Goal: Task Accomplishment & Management: Complete application form

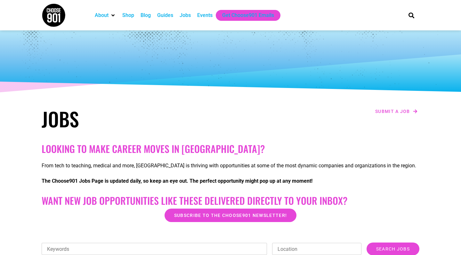
click at [189, 13] on div "Jobs" at bounding box center [185, 16] width 11 height 8
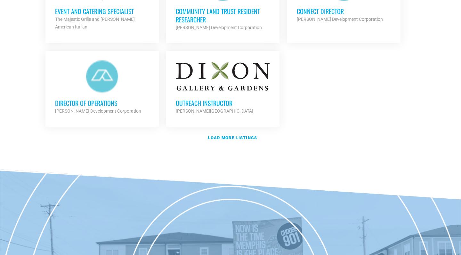
scroll to position [806, 0]
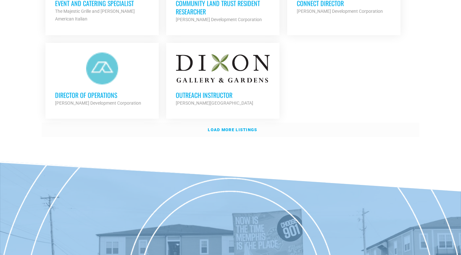
click at [244, 128] on strong "Load more listings" at bounding box center [232, 130] width 49 height 5
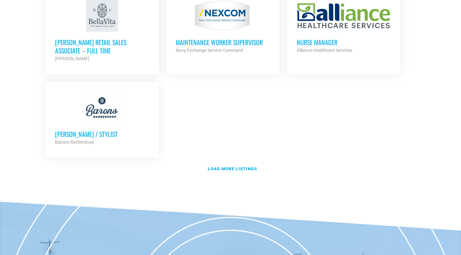
scroll to position [1420, 0]
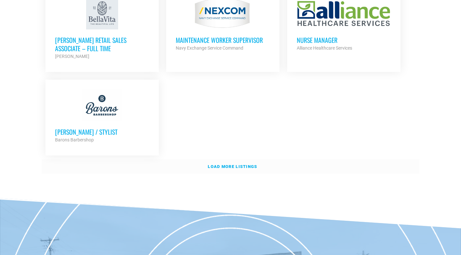
click at [233, 164] on strong "Load more listings" at bounding box center [232, 166] width 49 height 5
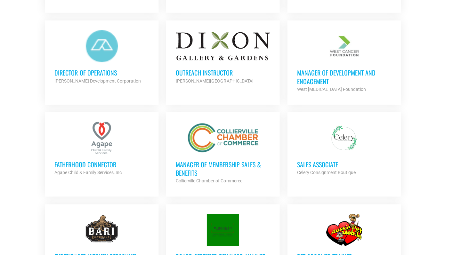
scroll to position [832, 0]
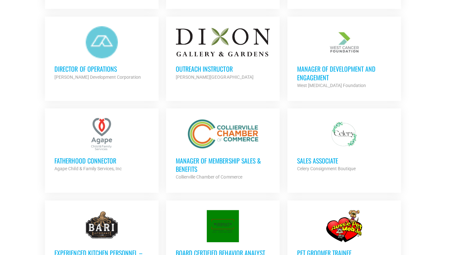
click at [328, 158] on h3 "Sales Associate" at bounding box center [344, 161] width 94 height 8
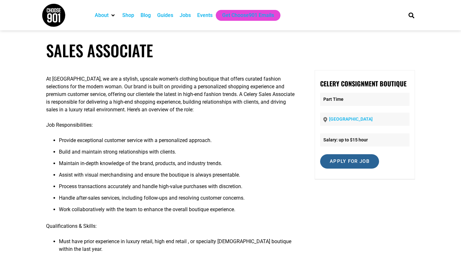
click at [347, 164] on input "Apply for job" at bounding box center [349, 161] width 59 height 14
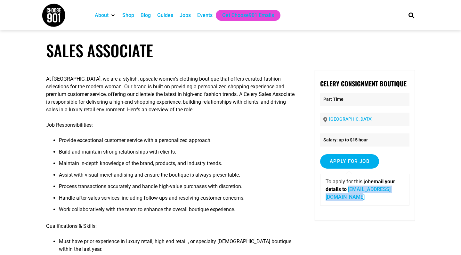
drag, startPoint x: 321, startPoint y: 195, endPoint x: 402, endPoint y: 199, distance: 80.5
click at [402, 199] on div "To apply for this job email your details to celeryconsignment@gmail.com" at bounding box center [364, 189] width 89 height 31
copy link "celeryconsignment@gmail.com"
click at [187, 15] on div "Jobs" at bounding box center [185, 16] width 11 height 8
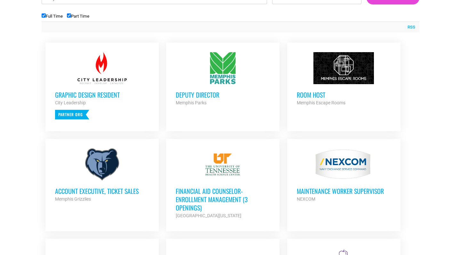
scroll to position [257, 0]
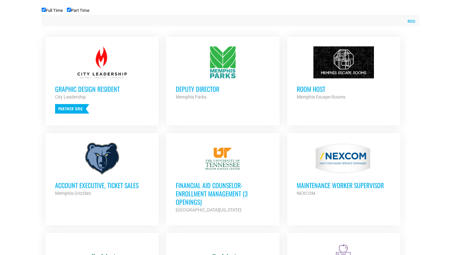
click at [329, 84] on div "Room Host Memphis Escape Rooms Partner Org" at bounding box center [344, 89] width 94 height 22
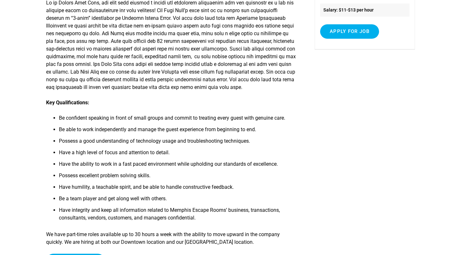
scroll to position [132, 0]
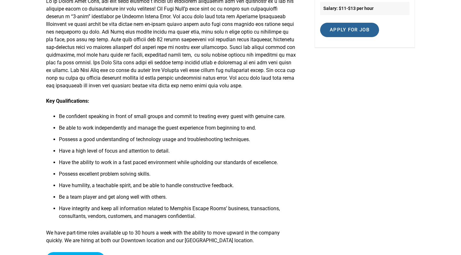
click at [337, 26] on input "Apply for job" at bounding box center [349, 30] width 59 height 14
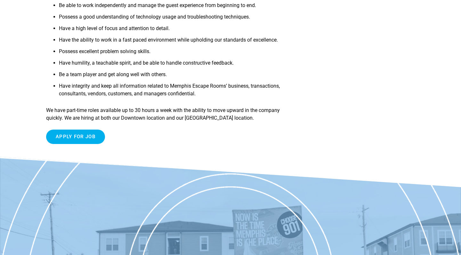
scroll to position [254, 0]
click at [76, 144] on input "Apply for job" at bounding box center [75, 137] width 59 height 14
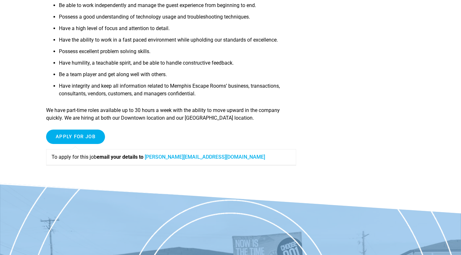
drag, startPoint x: 151, startPoint y: 164, endPoint x: 164, endPoint y: 164, distance: 13.1
drag, startPoint x: 220, startPoint y: 165, endPoint x: 151, endPoint y: 165, distance: 68.6
click at [151, 161] on p "To apply for this job email your details to mallory@puzzolcreative.com" at bounding box center [171, 157] width 239 height 8
copy link "mallory@puzzolcreative.com"
click at [225, 146] on div "Apply for job To apply for this job email your details to mallory@puzzolcreativ…" at bounding box center [171, 150] width 250 height 41
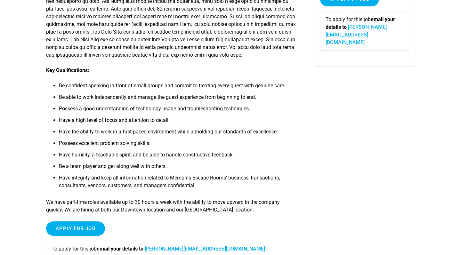
scroll to position [82, 0]
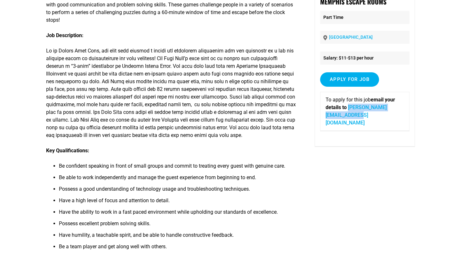
drag, startPoint x: 325, startPoint y: 113, endPoint x: 392, endPoint y: 123, distance: 67.4
click at [392, 123] on div "Apply for job To apply for this job email your details to mallory@puzzolcreativ…" at bounding box center [364, 104] width 89 height 64
copy link "mallory@puzzolcreative.com"
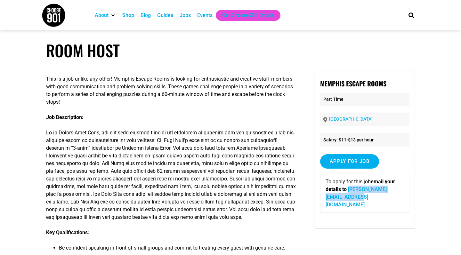
scroll to position [0, 0]
click at [264, 54] on h1 "Room Host" at bounding box center [230, 50] width 369 height 19
click at [189, 15] on div "Jobs" at bounding box center [185, 16] width 11 height 8
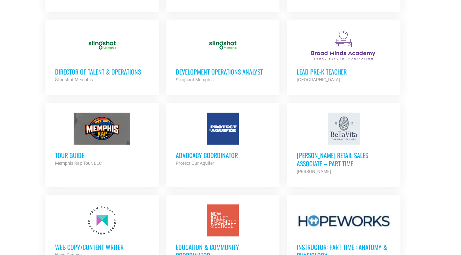
scroll to position [483, 0]
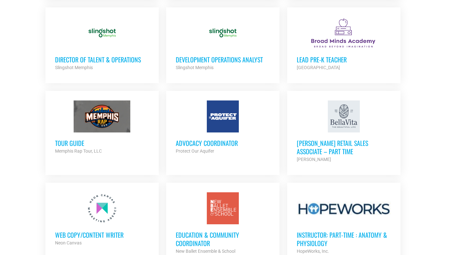
click at [123, 134] on div "Tour Guide Memphis Rap Tour, LLC Partner Org" at bounding box center [102, 144] width 94 height 22
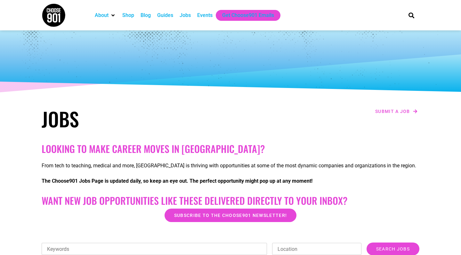
scroll to position [0, 0]
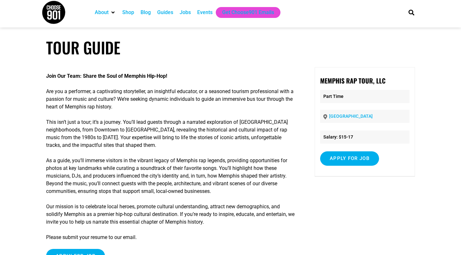
scroll to position [1, 0]
